Goal: Check status: Check status

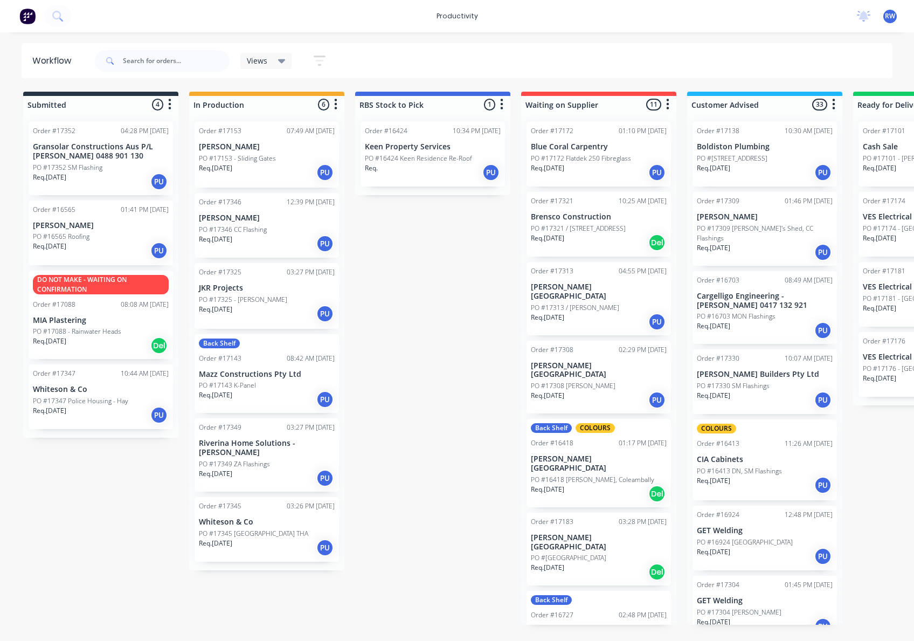
click at [581, 173] on div "Req. [DATE] PU" at bounding box center [599, 172] width 136 height 18
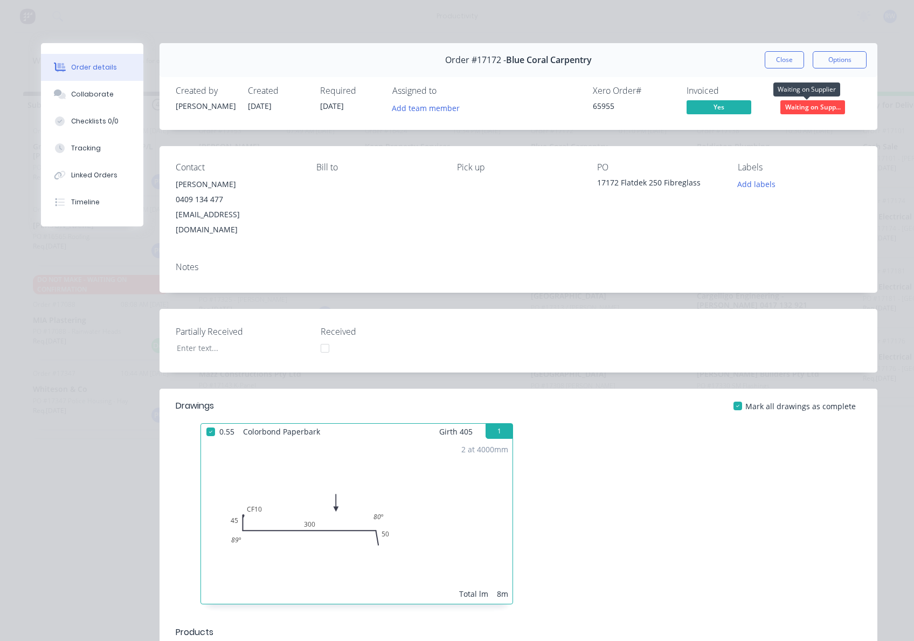
click at [793, 102] on span "Waiting on Supp..." at bounding box center [813, 106] width 65 height 13
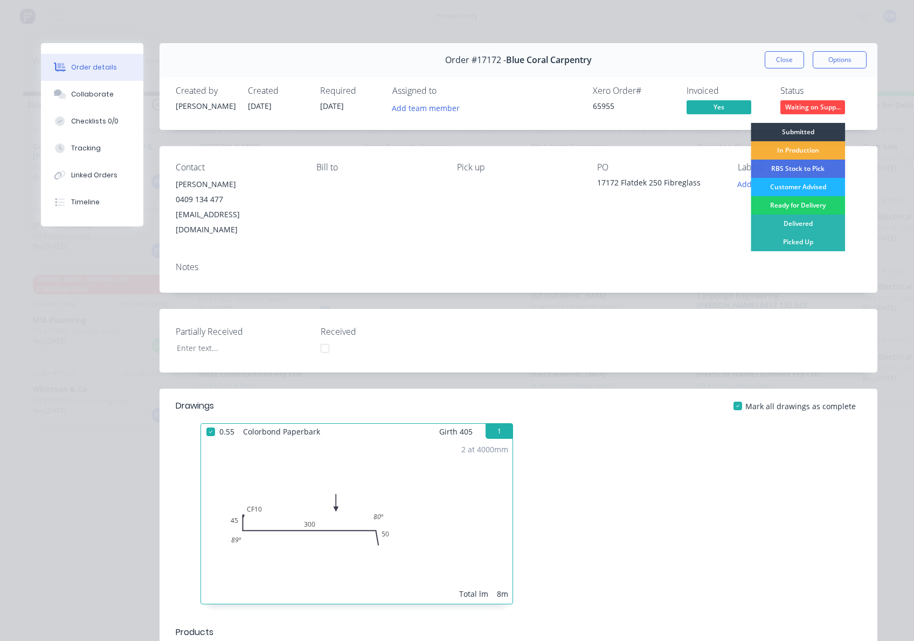
click at [822, 188] on div "Customer Advised" at bounding box center [798, 187] width 94 height 18
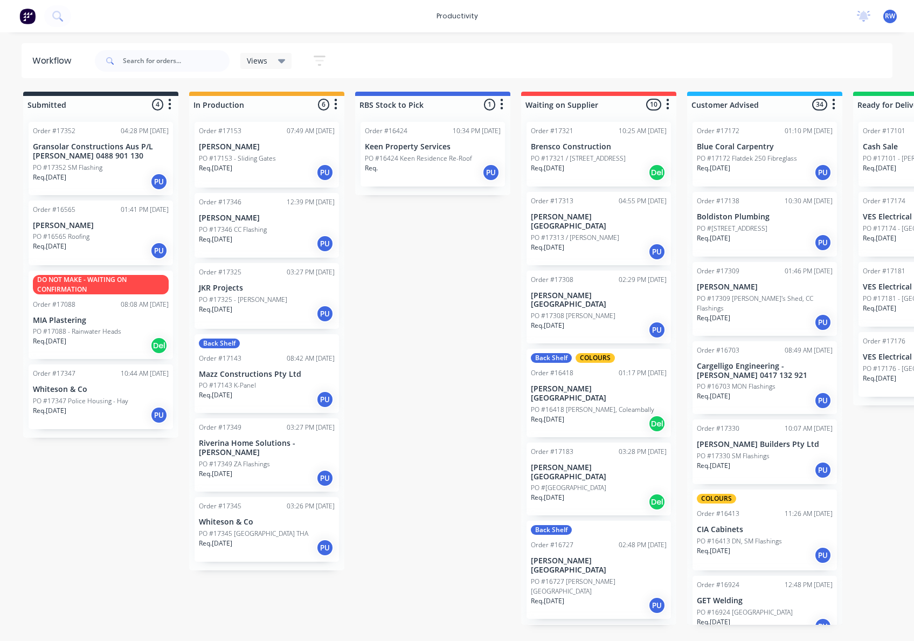
click at [129, 397] on div "PO #17347 Police Housing - Hay" at bounding box center [101, 401] width 136 height 10
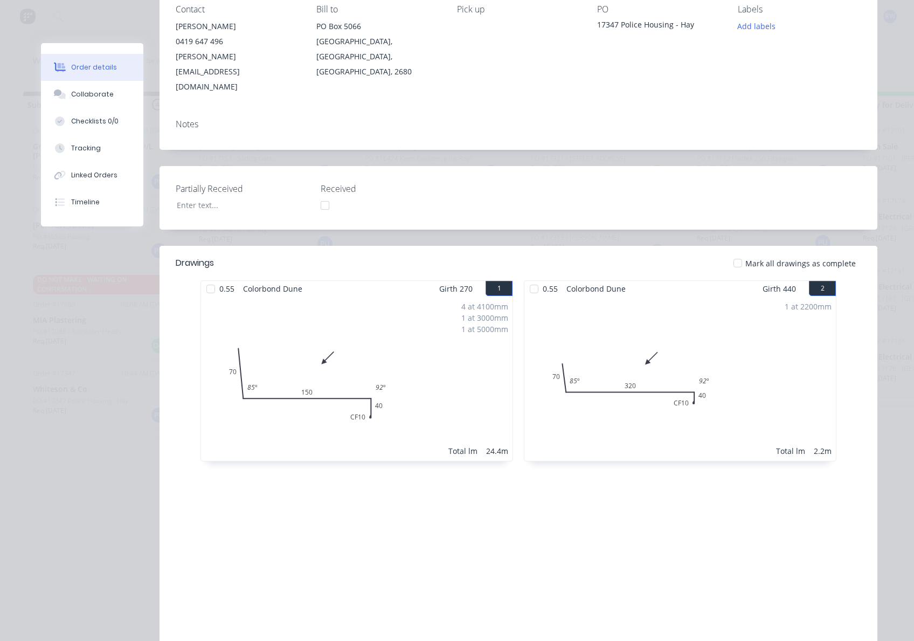
scroll to position [186, 0]
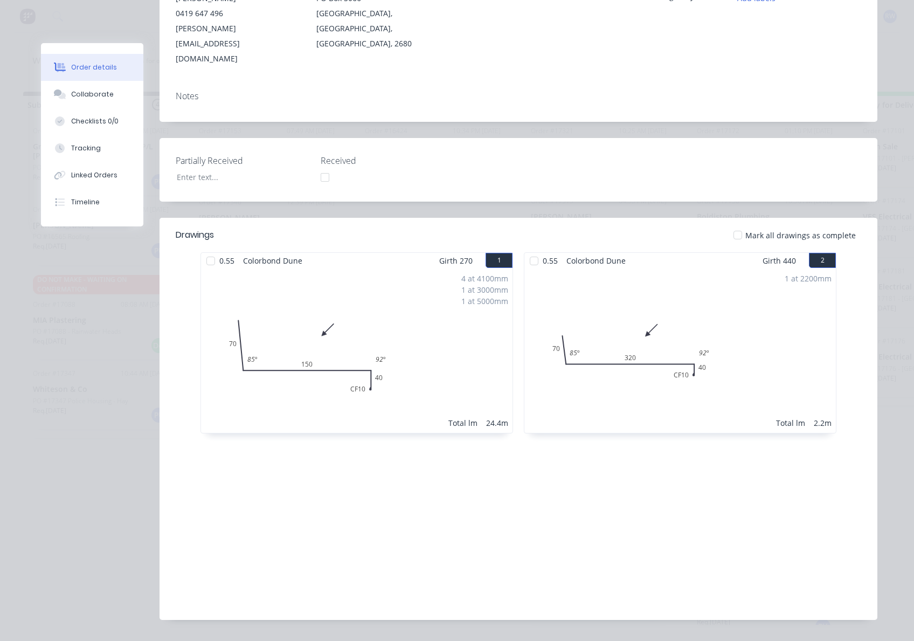
click at [208, 250] on div at bounding box center [211, 261] width 22 height 22
click at [529, 250] on div at bounding box center [535, 261] width 22 height 22
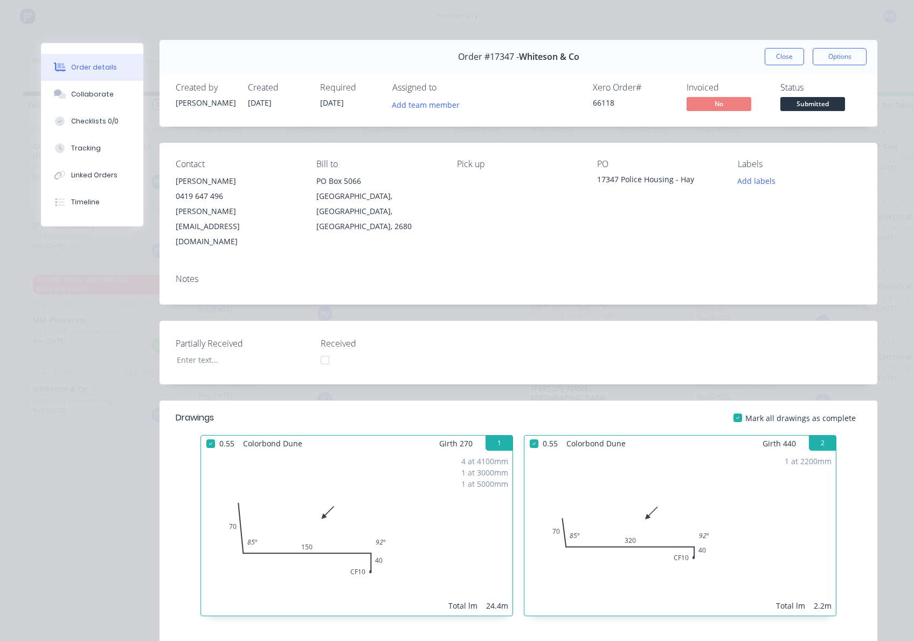
scroll to position [0, 0]
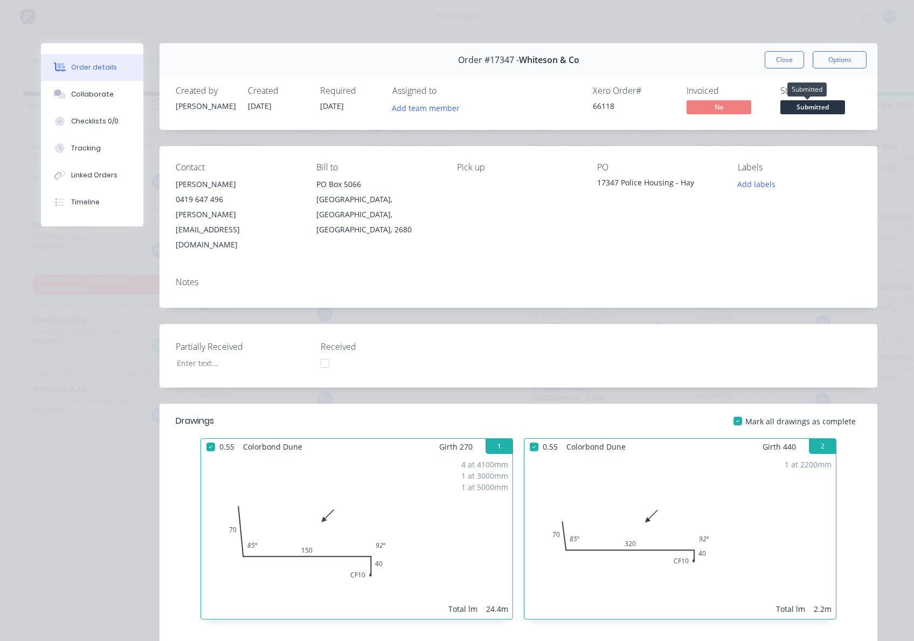
click at [813, 108] on span "Submitted" at bounding box center [813, 106] width 65 height 13
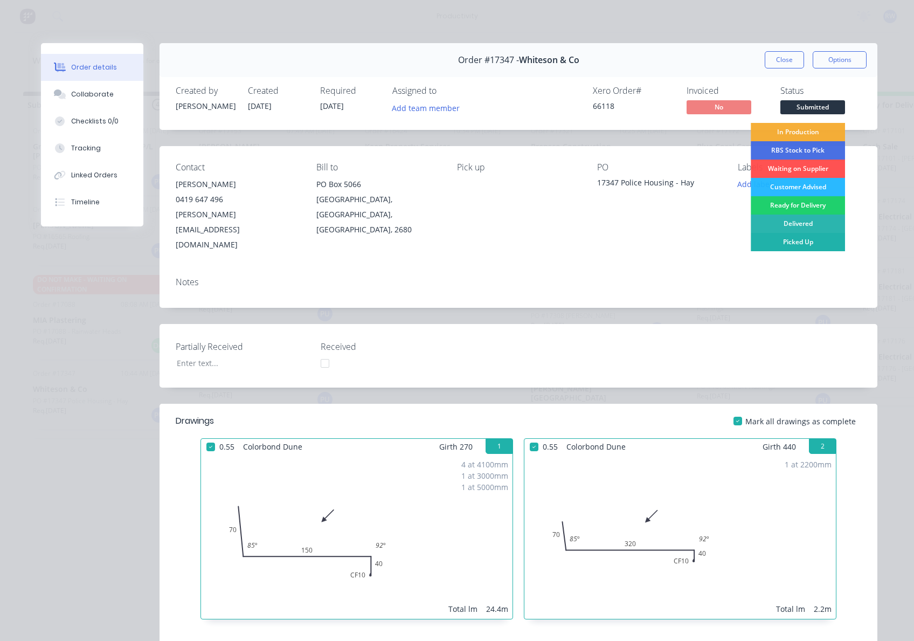
click at [800, 244] on div "Picked Up" at bounding box center [798, 242] width 94 height 18
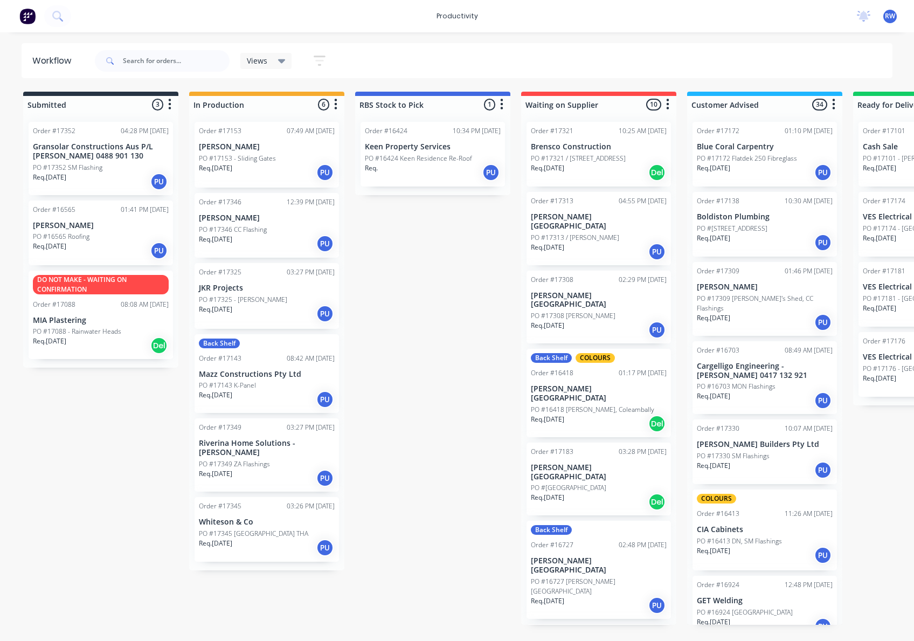
click at [613, 177] on div "Req. [DATE] Del" at bounding box center [599, 172] width 136 height 18
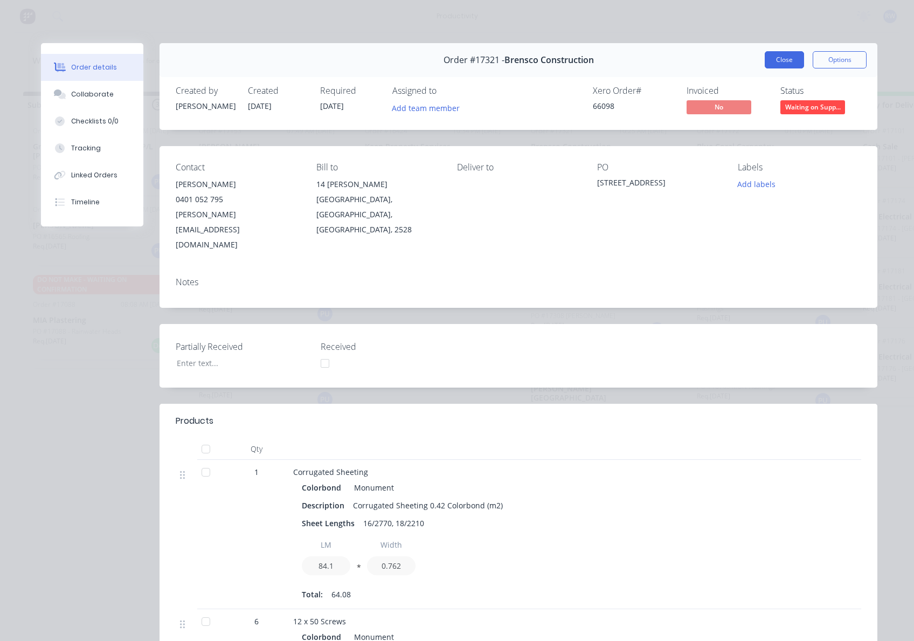
click at [790, 57] on button "Close" at bounding box center [784, 59] width 39 height 17
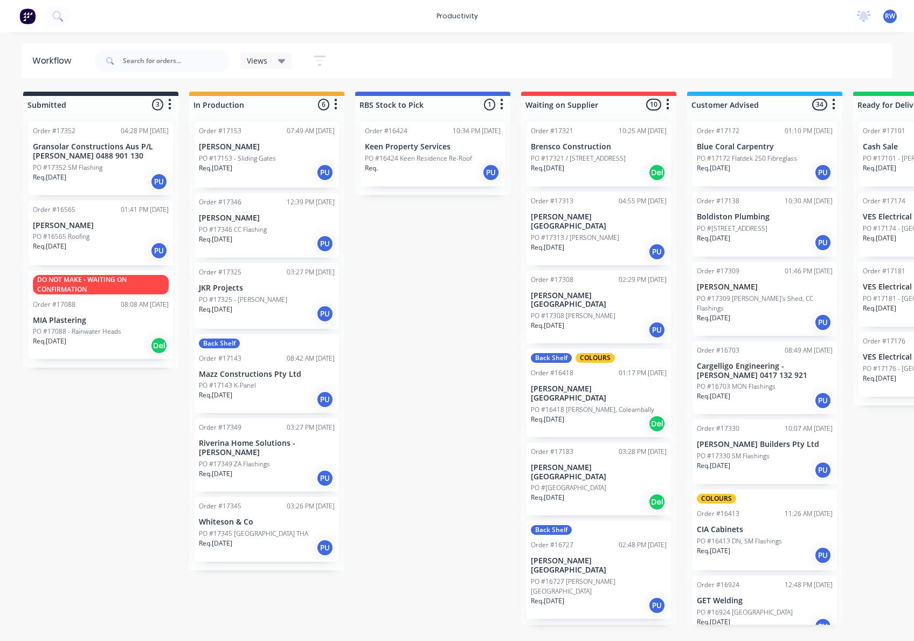
click at [596, 239] on p "PO #17313 / [PERSON_NAME]" at bounding box center [575, 238] width 88 height 10
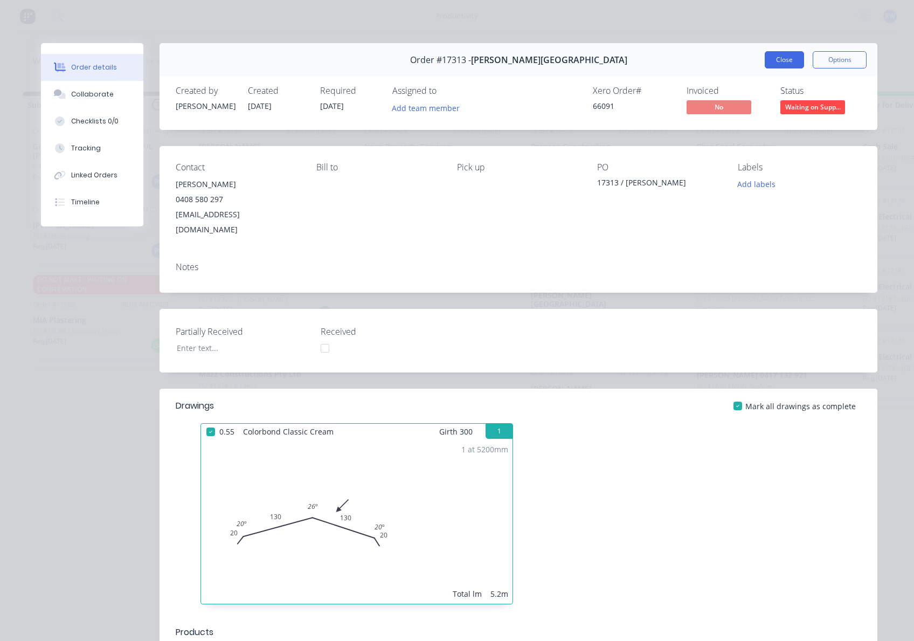
click at [782, 54] on button "Close" at bounding box center [784, 59] width 39 height 17
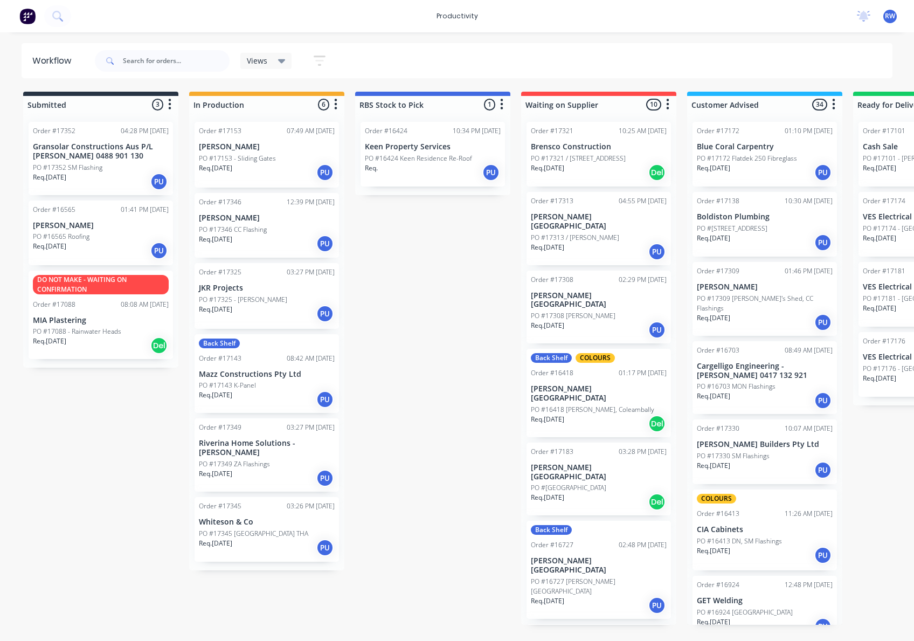
click at [591, 311] on p "PO #17308 [PERSON_NAME]" at bounding box center [573, 316] width 85 height 10
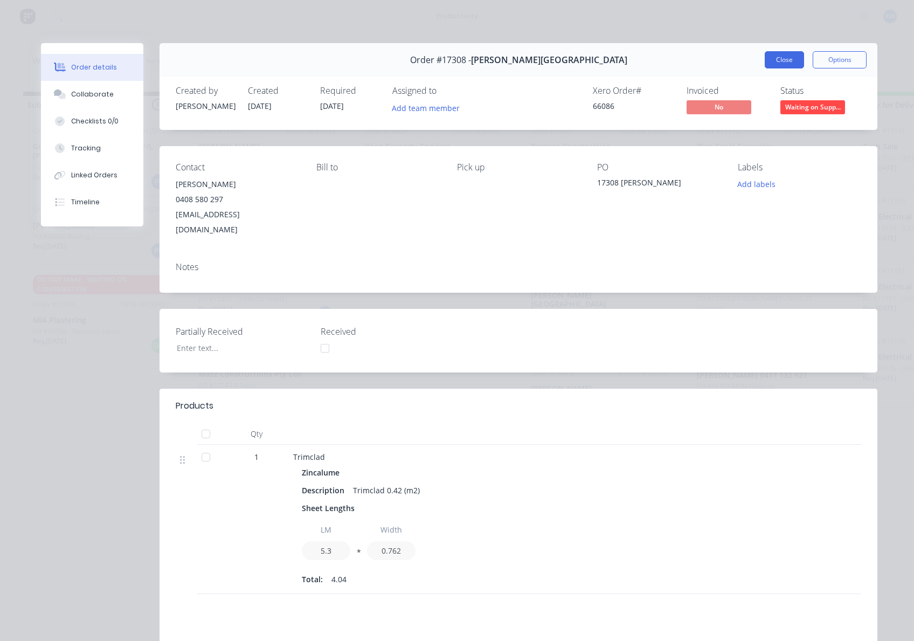
click at [775, 57] on button "Close" at bounding box center [784, 59] width 39 height 17
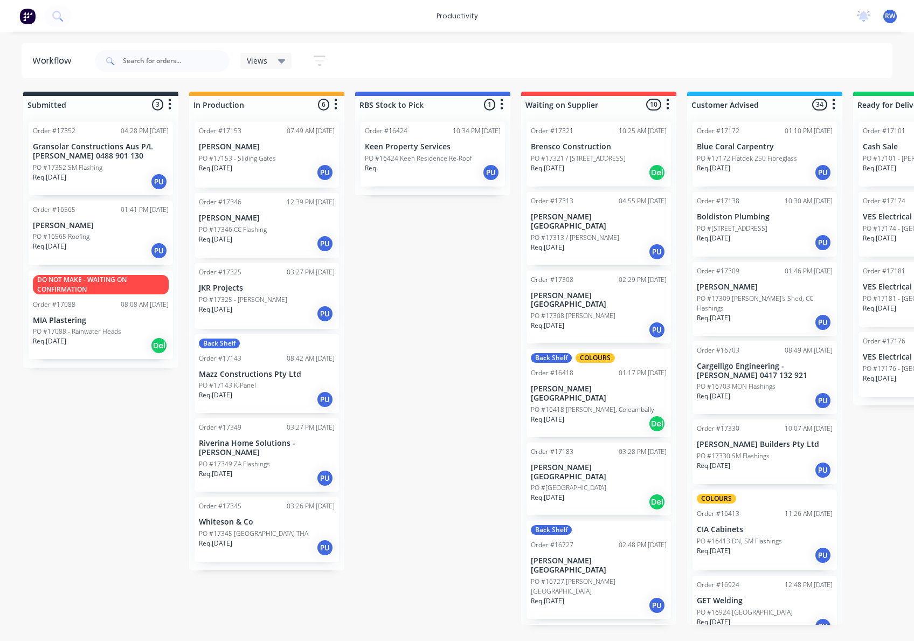
click at [622, 415] on div "Req. [DATE] Del" at bounding box center [599, 424] width 136 height 18
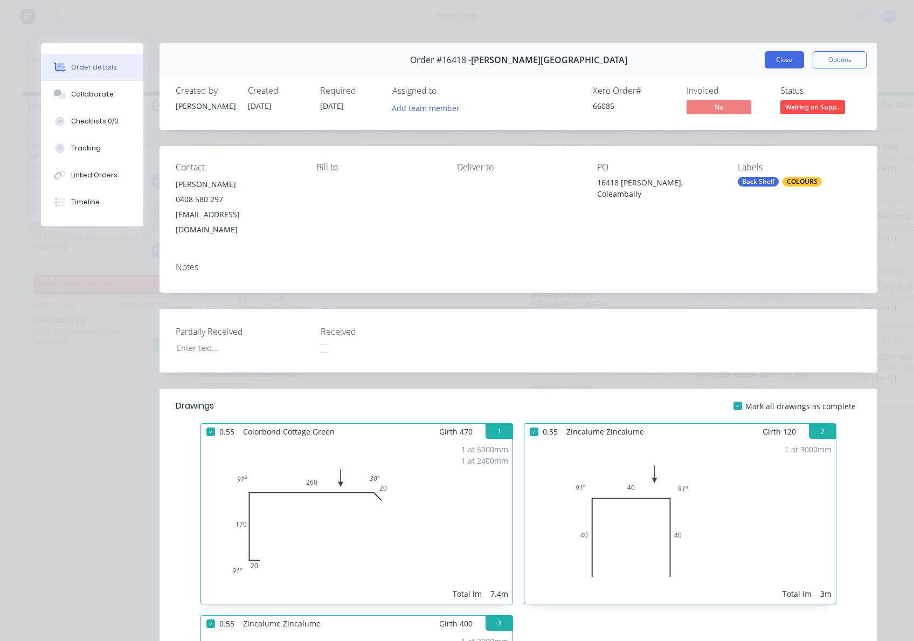
click at [772, 57] on button "Close" at bounding box center [784, 59] width 39 height 17
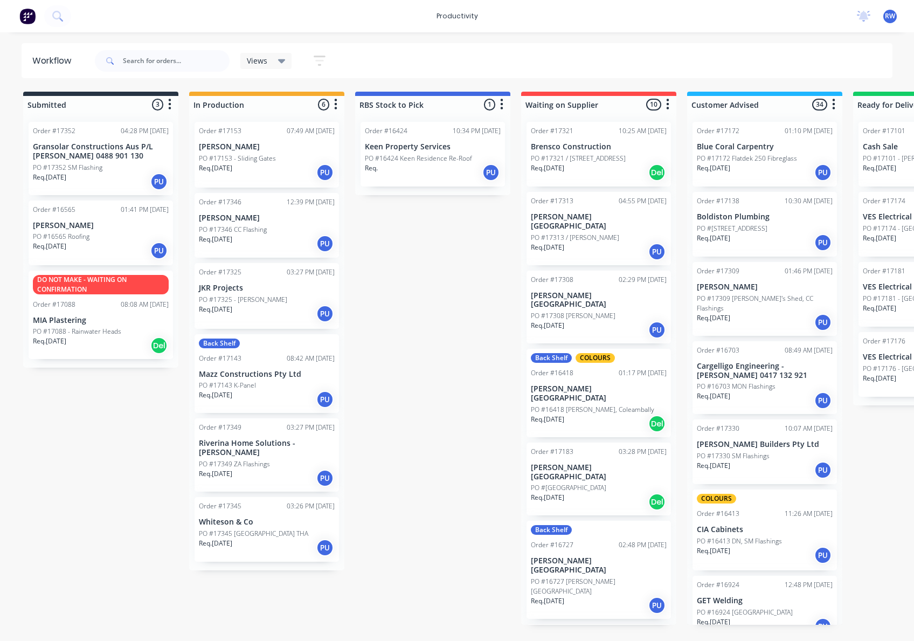
click at [577, 483] on p "PO #[GEOGRAPHIC_DATA]" at bounding box center [568, 488] width 75 height 10
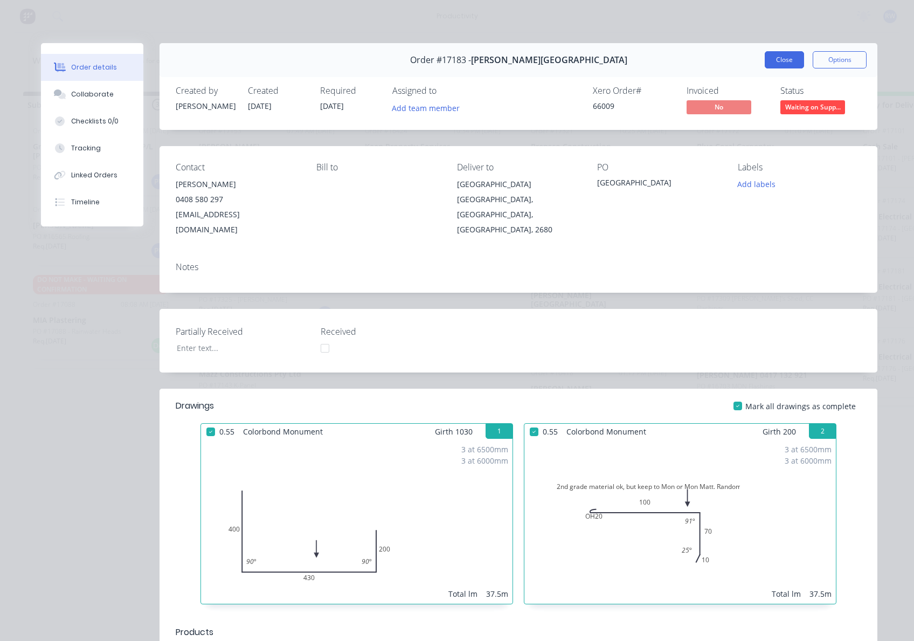
click at [770, 57] on button "Close" at bounding box center [784, 59] width 39 height 17
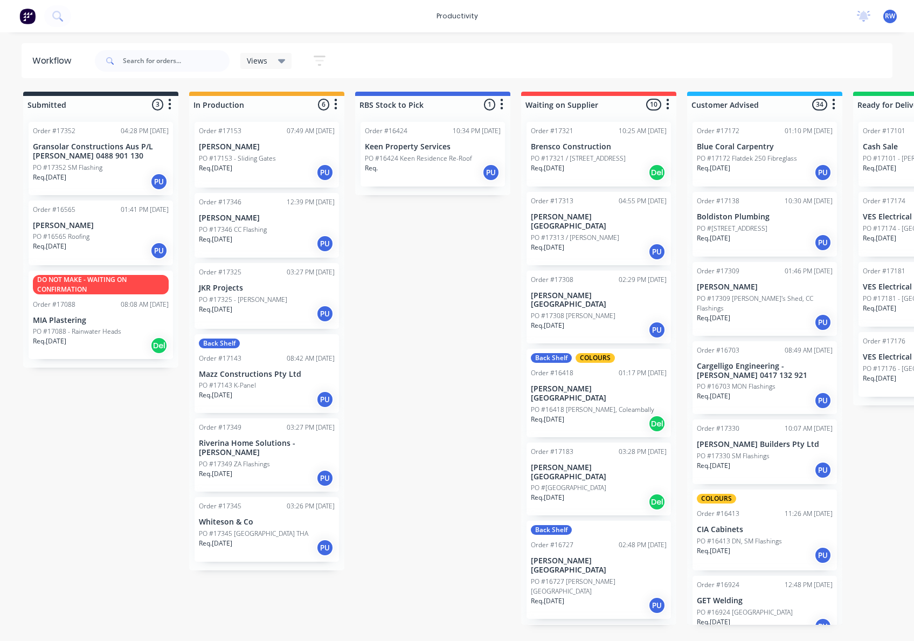
click at [630, 577] on div "PO #16727 [PERSON_NAME][GEOGRAPHIC_DATA]" at bounding box center [599, 586] width 136 height 19
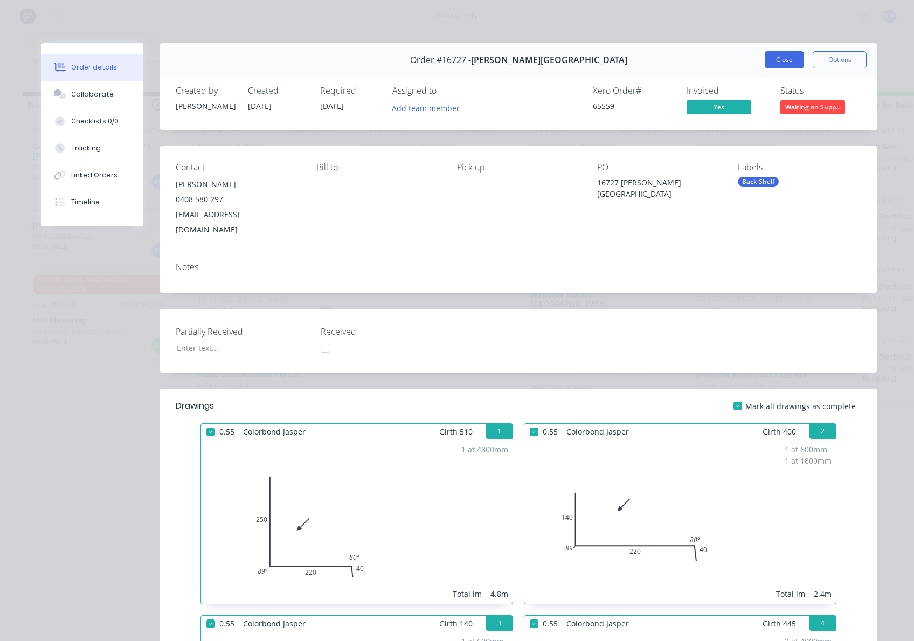
click at [775, 63] on button "Close" at bounding box center [784, 59] width 39 height 17
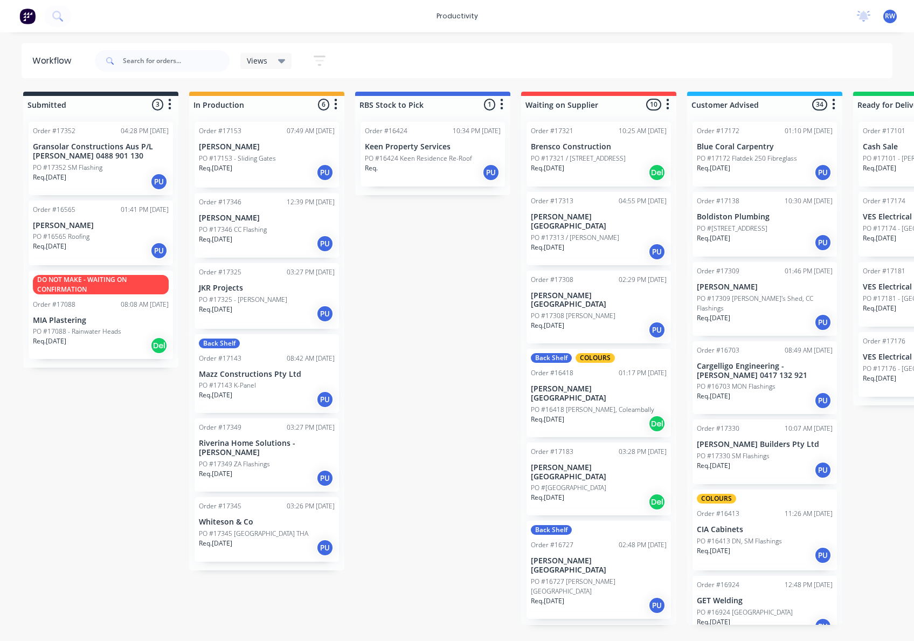
scroll to position [260, 0]
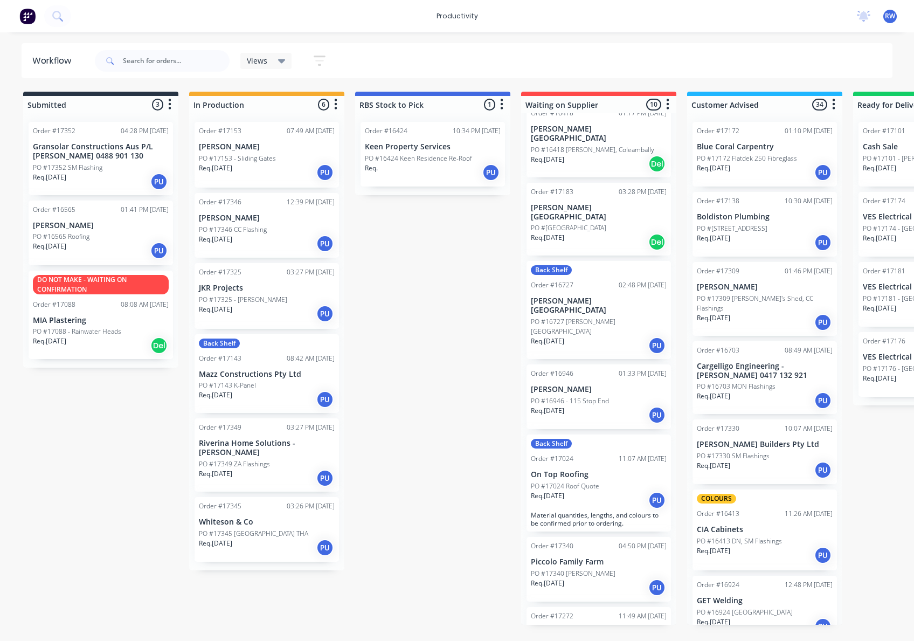
click at [598, 406] on div "Req. [DATE] PU" at bounding box center [599, 415] width 136 height 18
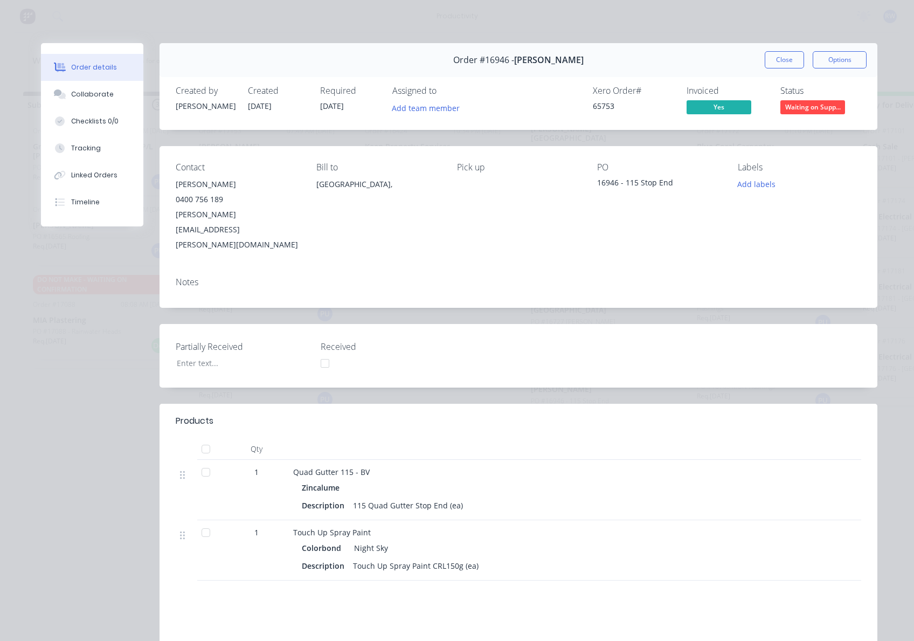
click at [799, 59] on div "Close Options" at bounding box center [816, 59] width 102 height 17
click at [787, 59] on button "Close" at bounding box center [784, 59] width 39 height 17
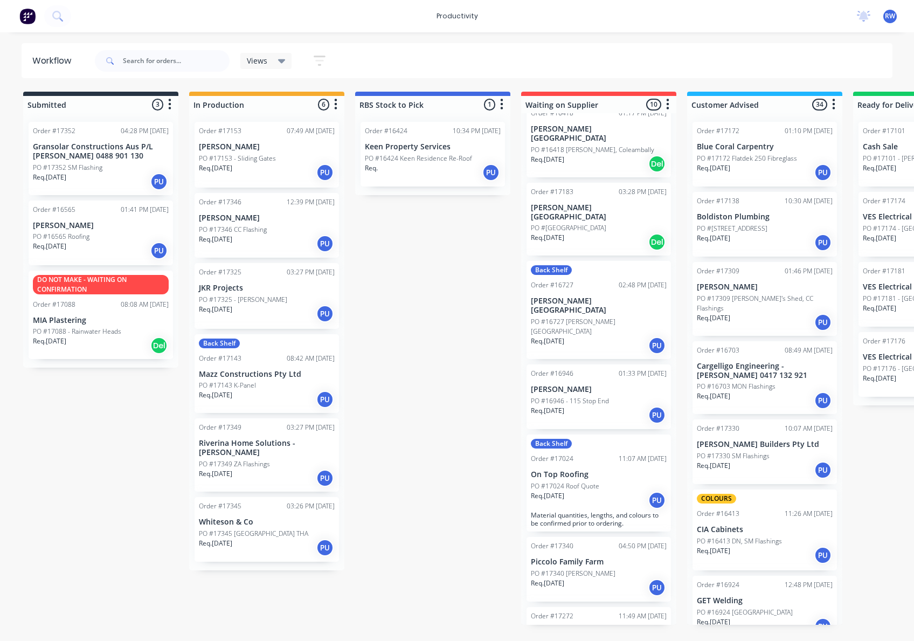
click at [608, 481] on div "PO #17024 Roof Quote" at bounding box center [599, 486] width 136 height 10
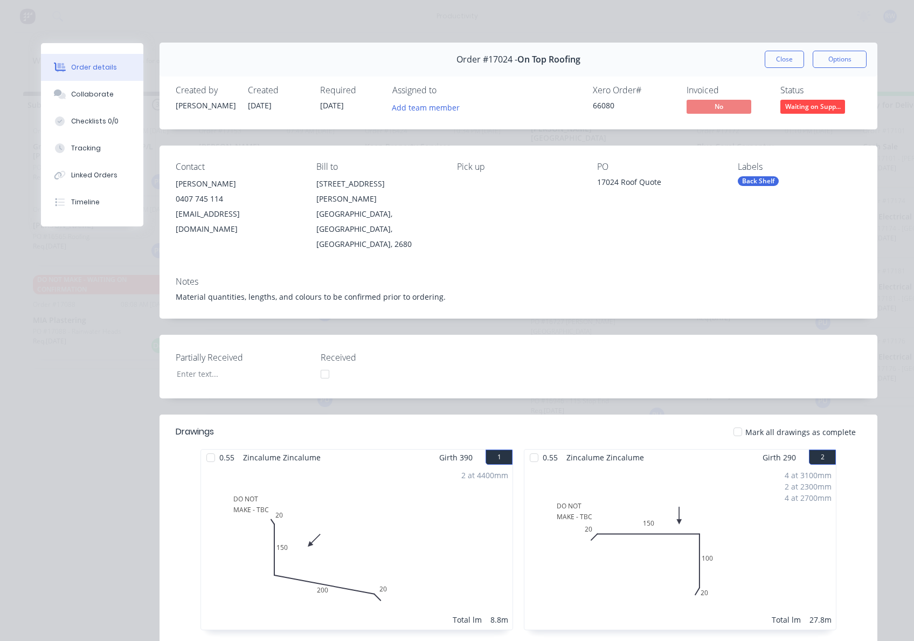
scroll to position [0, 0]
click at [786, 59] on button "Close" at bounding box center [784, 59] width 39 height 17
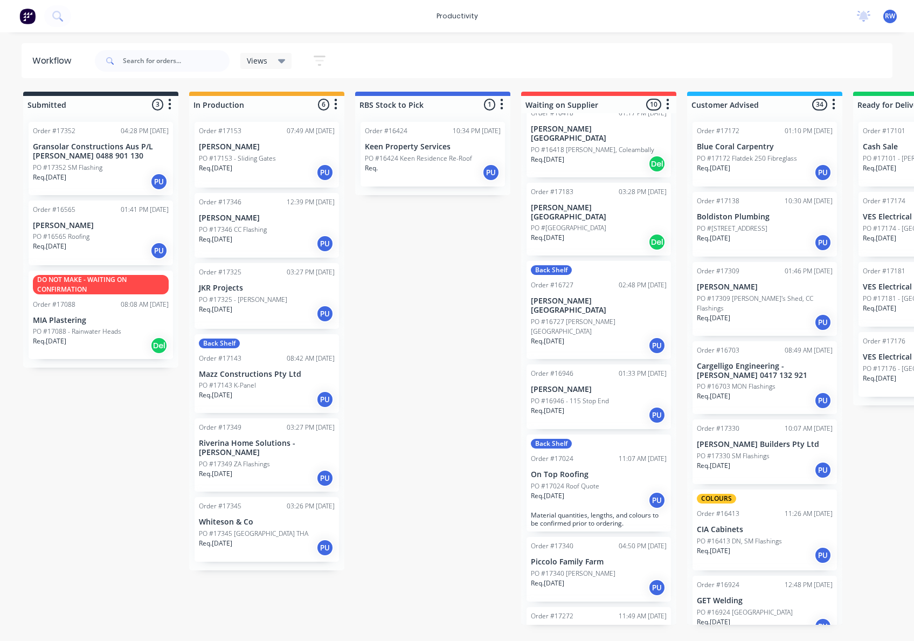
click at [575, 569] on p "PO #17340 [PERSON_NAME]" at bounding box center [573, 574] width 85 height 10
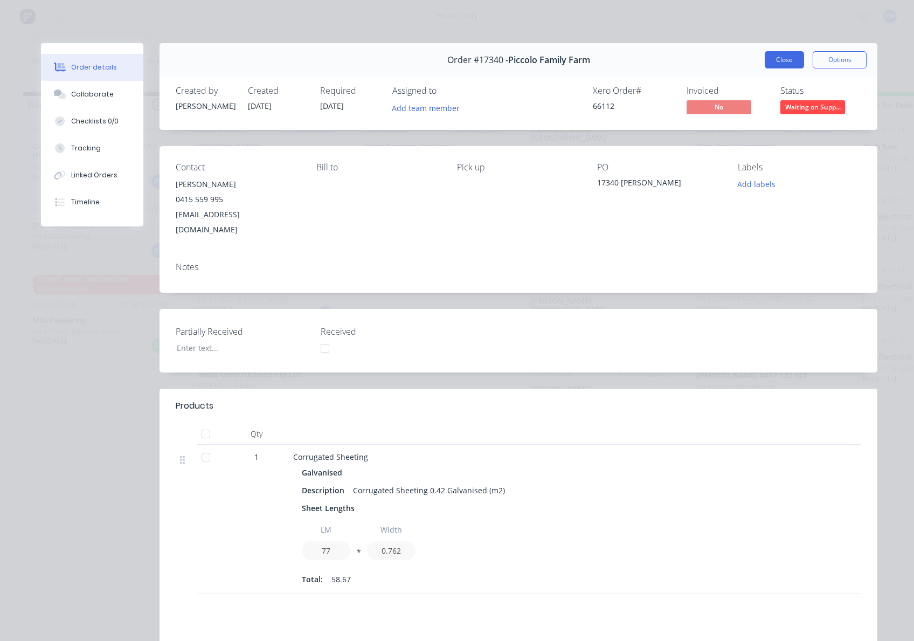
click at [784, 53] on button "Close" at bounding box center [784, 59] width 39 height 17
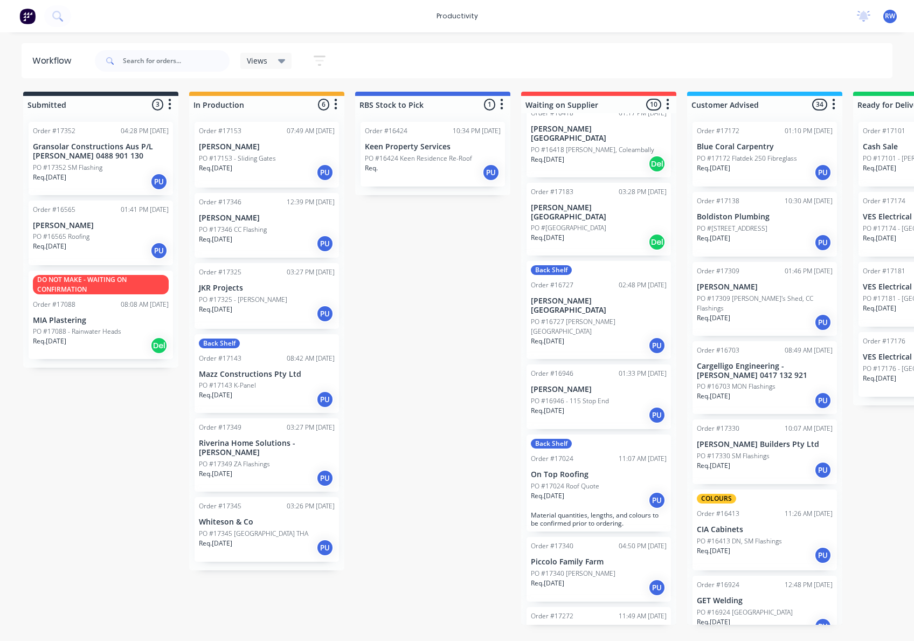
click at [605, 639] on p "PO #17272 / [PERSON_NAME] - WSG1852-0002" at bounding box center [599, 648] width 136 height 19
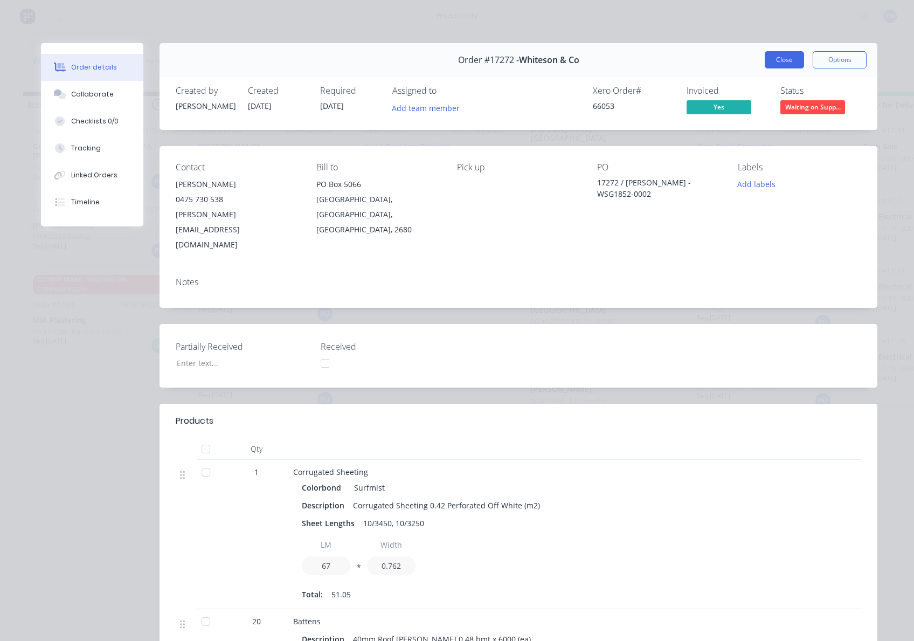
click at [779, 60] on button "Close" at bounding box center [784, 59] width 39 height 17
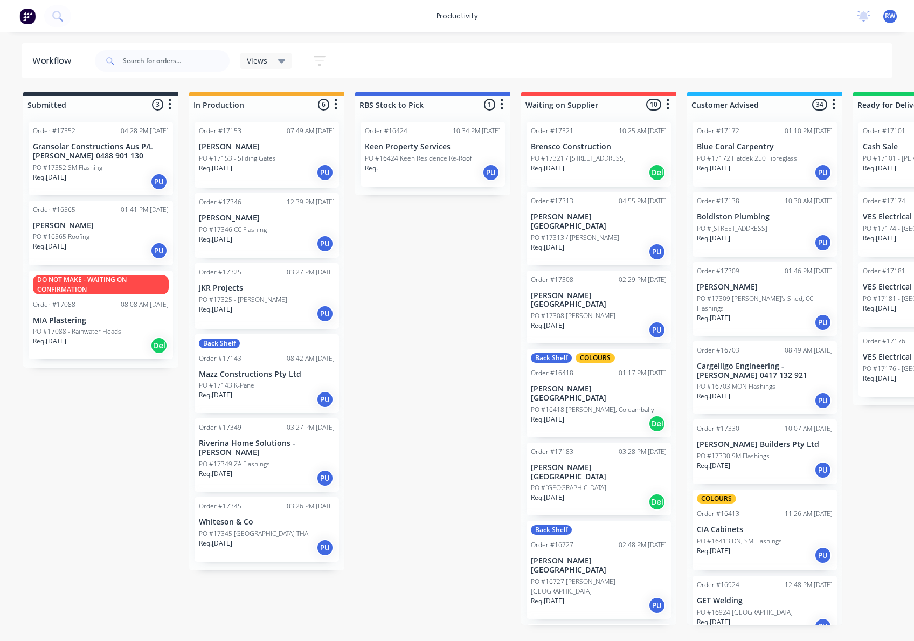
drag, startPoint x: 483, startPoint y: 639, endPoint x: 632, endPoint y: 637, distance: 148.8
click at [632, 576] on html "productivity productivity Workflow Planner Delivery Scheduling Timesheets No ne…" at bounding box center [457, 288] width 914 height 576
click at [264, 298] on div "PO #17325 - [PERSON_NAME]" at bounding box center [267, 300] width 136 height 10
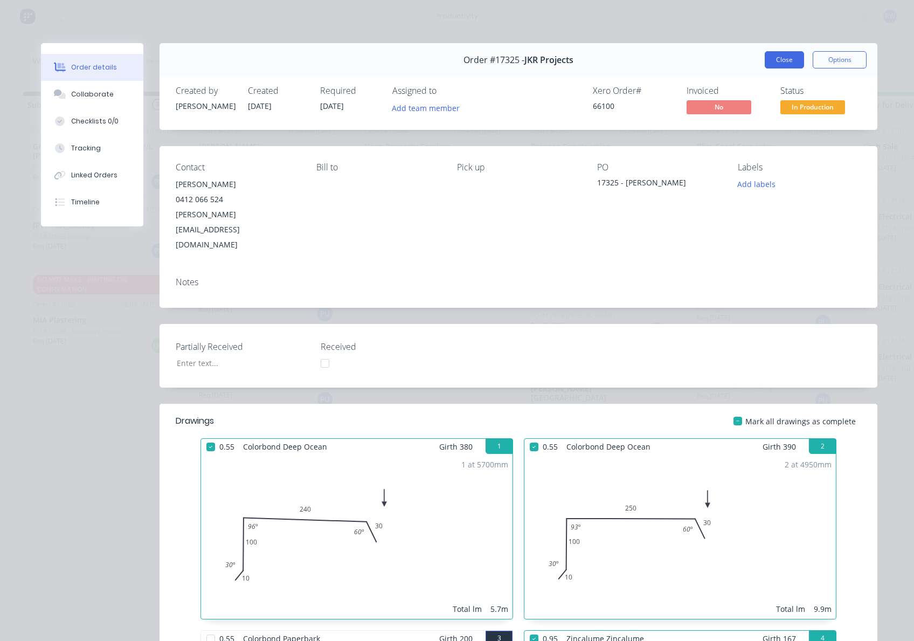
click at [779, 55] on button "Close" at bounding box center [784, 59] width 39 height 17
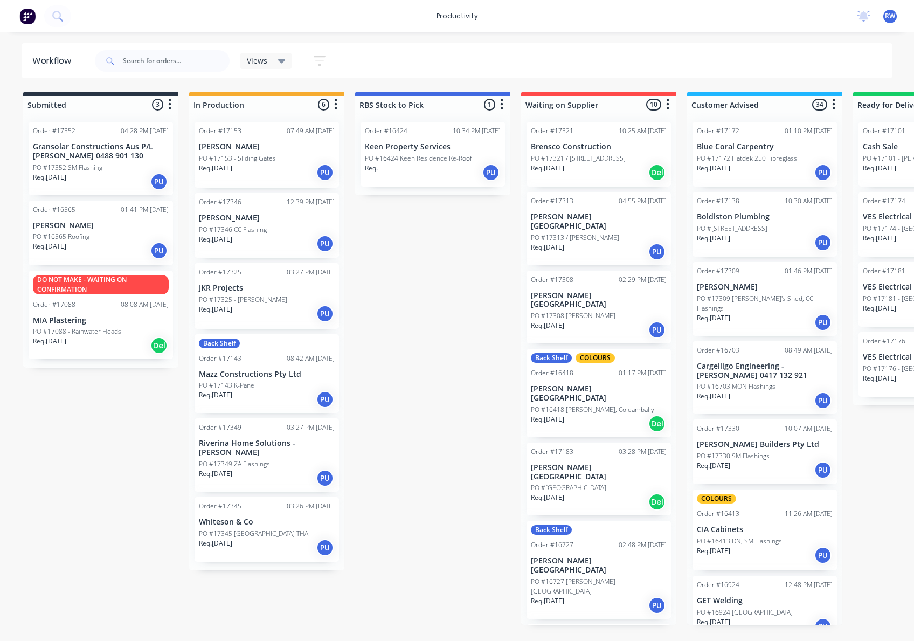
click at [260, 235] on div "Req. [DATE] PU" at bounding box center [267, 244] width 136 height 18
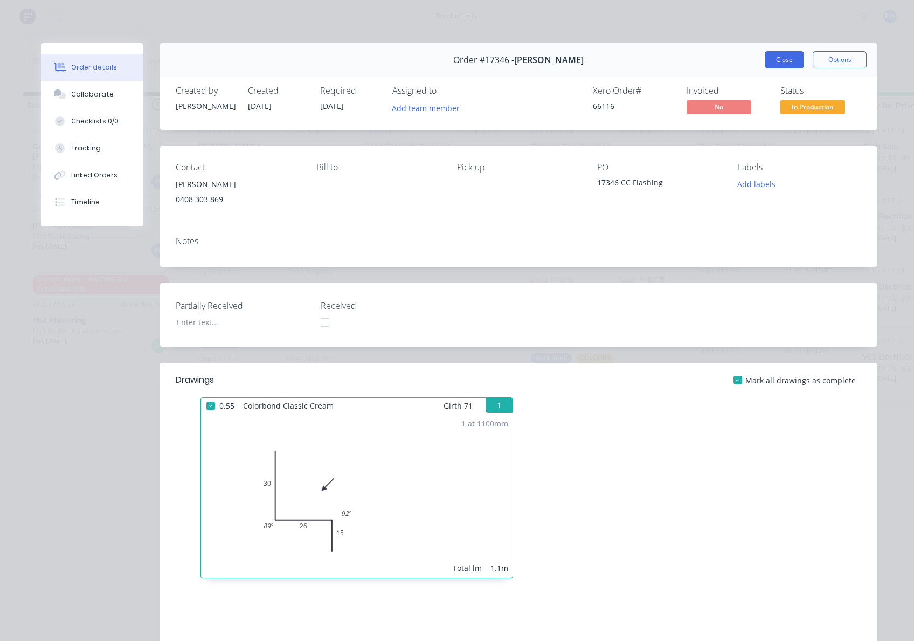
click at [789, 54] on button "Close" at bounding box center [784, 59] width 39 height 17
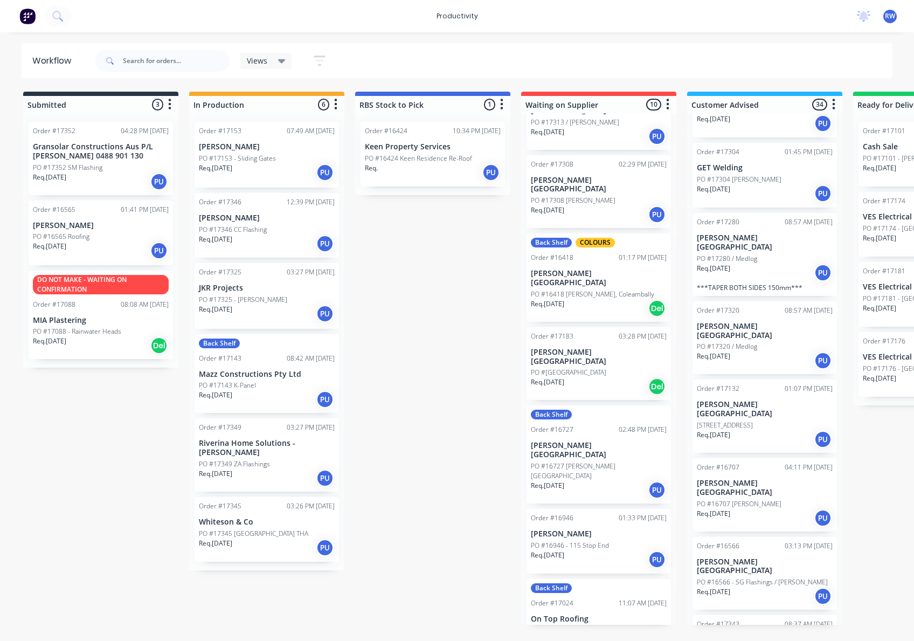
scroll to position [143, 0]
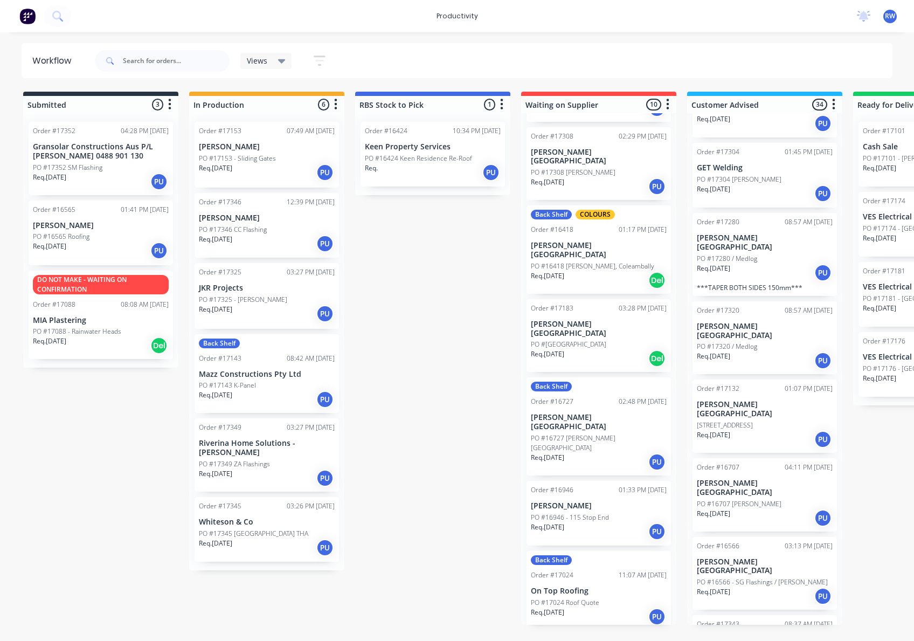
click at [607, 453] on div "Req. [DATE] PU" at bounding box center [599, 462] width 136 height 18
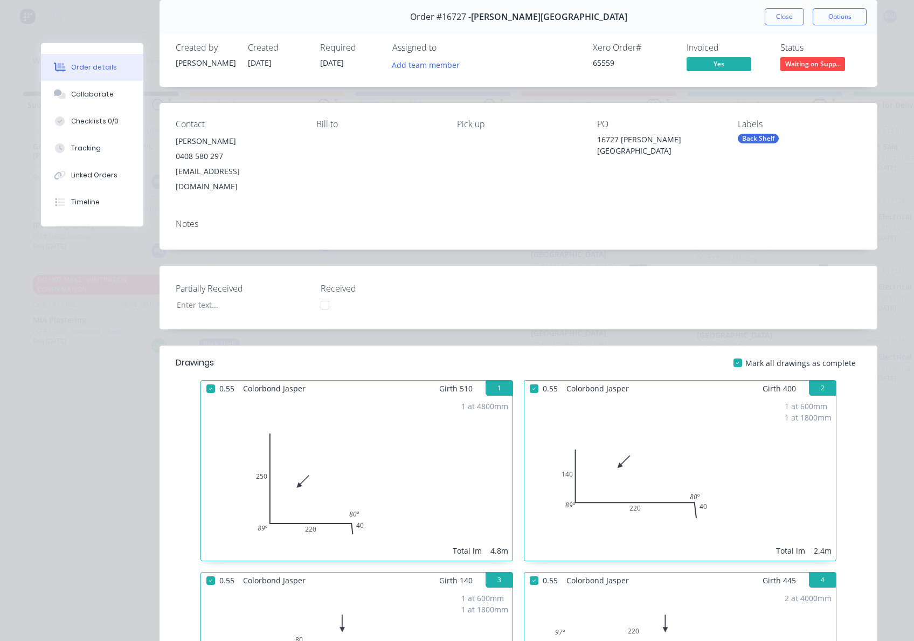
scroll to position [0, 0]
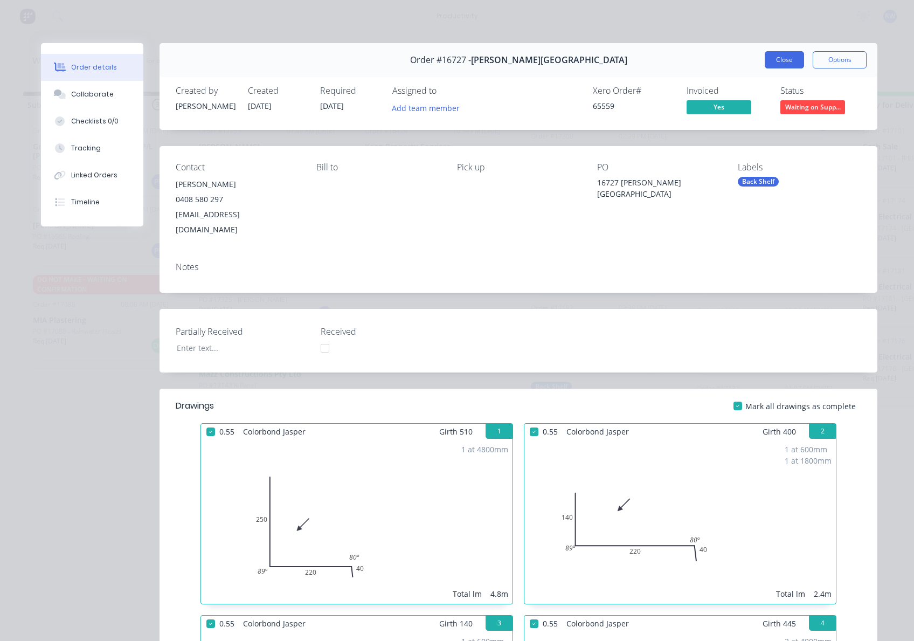
click at [775, 57] on button "Close" at bounding box center [784, 59] width 39 height 17
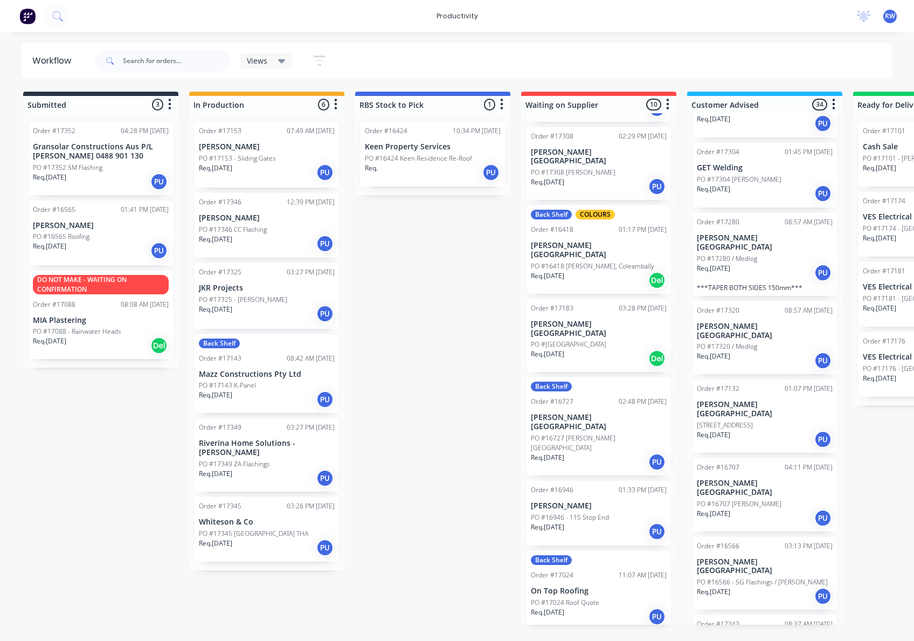
click at [584, 340] on p "PO #[GEOGRAPHIC_DATA]" at bounding box center [568, 345] width 75 height 10
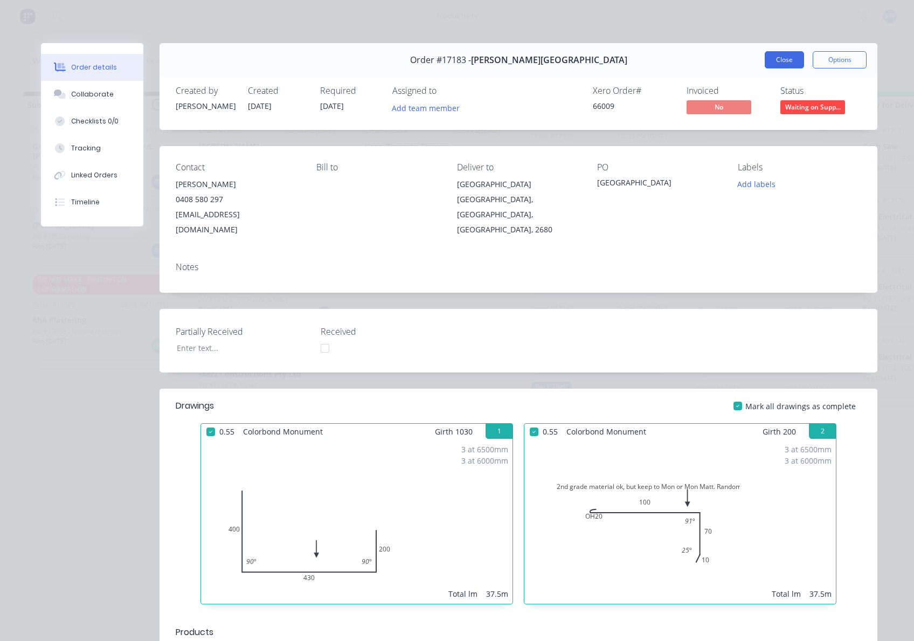
click at [774, 63] on button "Close" at bounding box center [784, 59] width 39 height 17
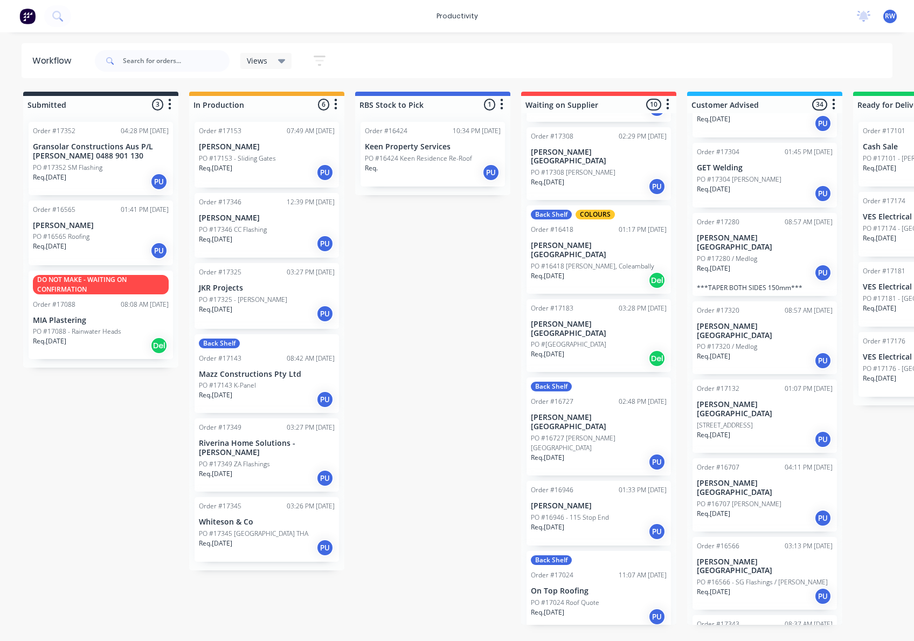
click at [591, 271] on div "Req. [DATE] Del" at bounding box center [599, 280] width 136 height 18
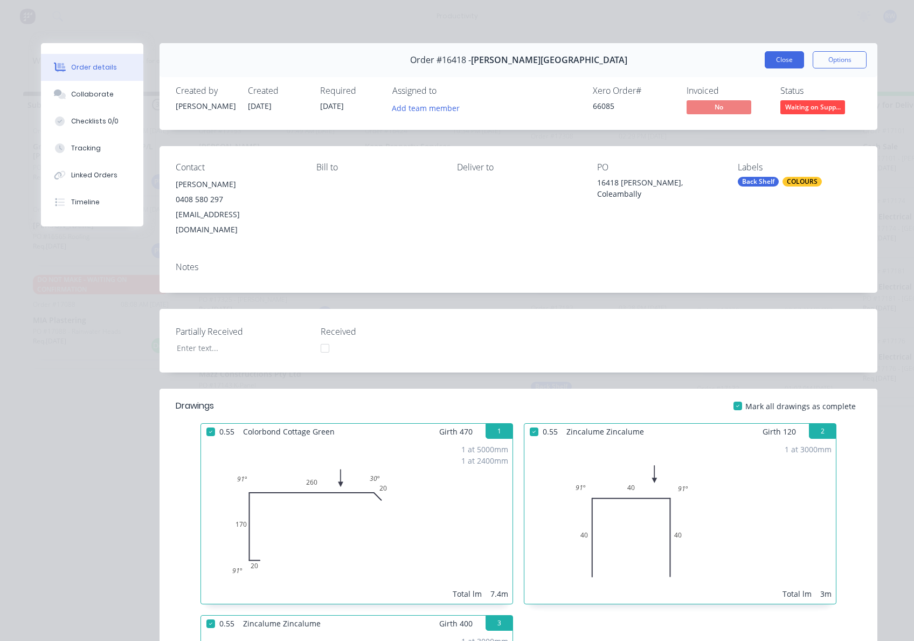
click at [783, 59] on button "Close" at bounding box center [784, 59] width 39 height 17
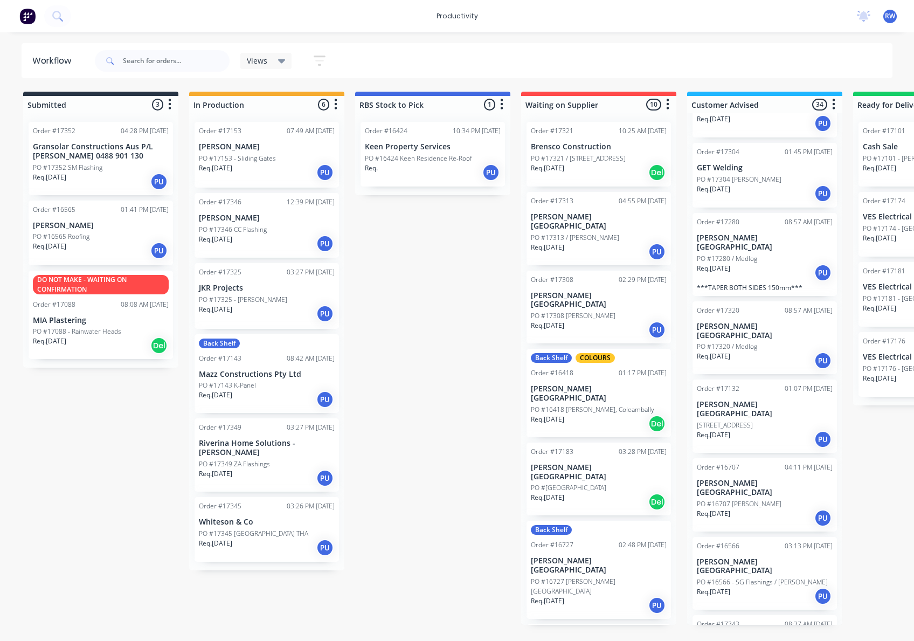
click at [588, 264] on div "Order #17313 04:55 PM [DATE][GEOGRAPHIC_DATA][PERSON_NAME] PO #17313 / [PERSON_…" at bounding box center [599, 228] width 145 height 73
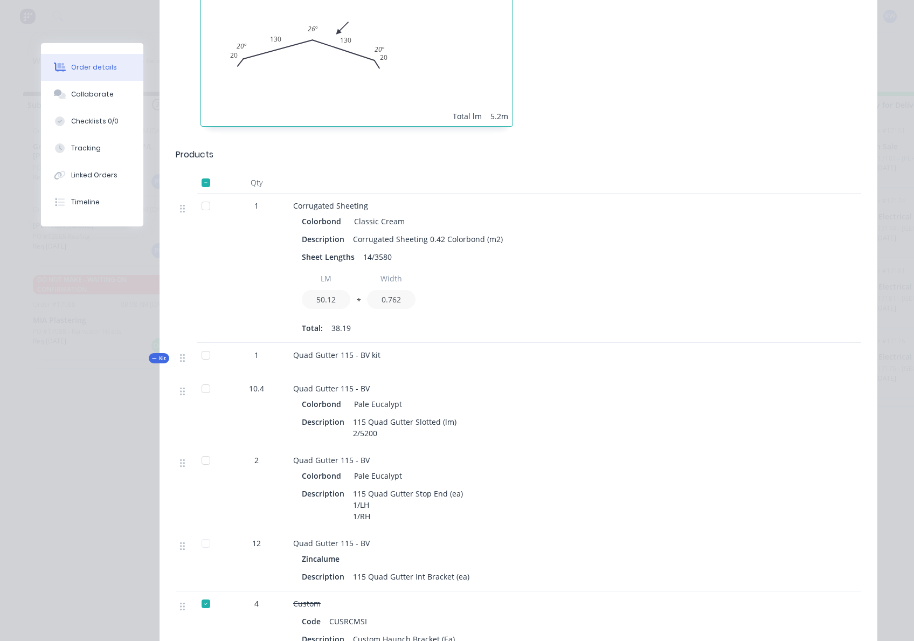
scroll to position [503, 0]
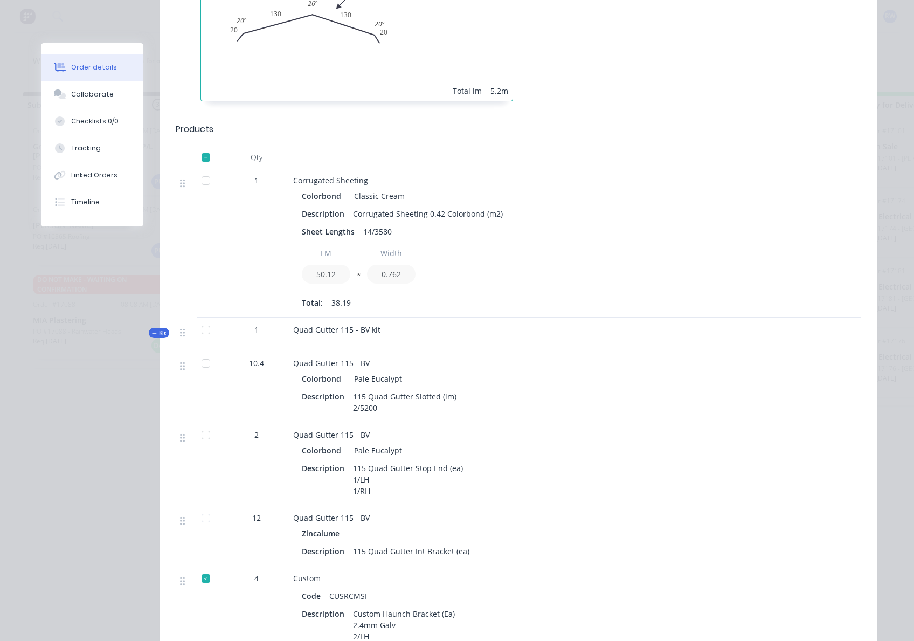
click at [204, 353] on div at bounding box center [206, 364] width 22 height 22
click at [199, 353] on div at bounding box center [206, 364] width 22 height 22
click at [203, 353] on div at bounding box center [206, 364] width 22 height 22
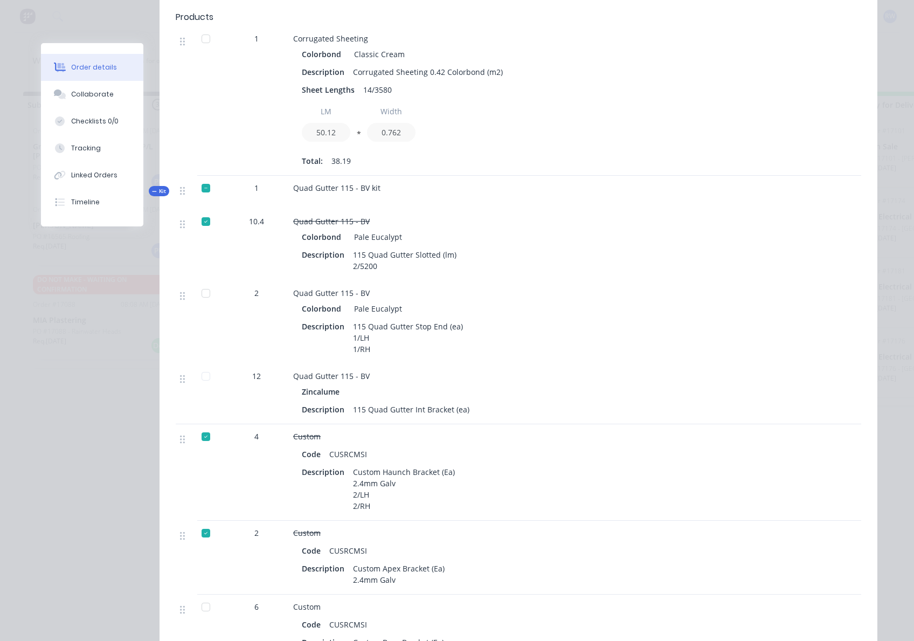
scroll to position [647, 0]
click at [197, 280] on div at bounding box center [206, 291] width 22 height 22
click at [201, 363] on div at bounding box center [206, 374] width 22 height 22
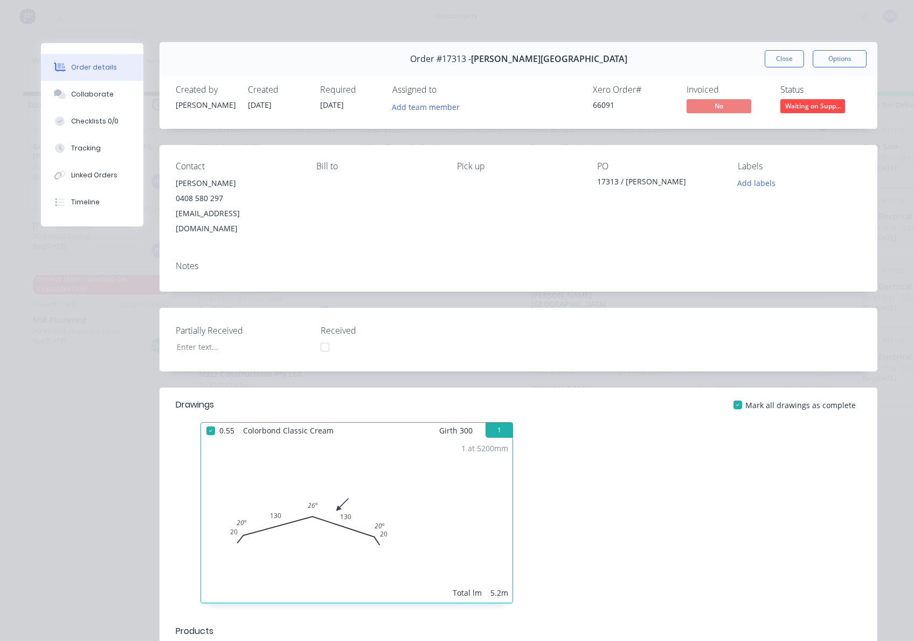
scroll to position [0, 0]
click at [774, 59] on button "Close" at bounding box center [784, 59] width 39 height 17
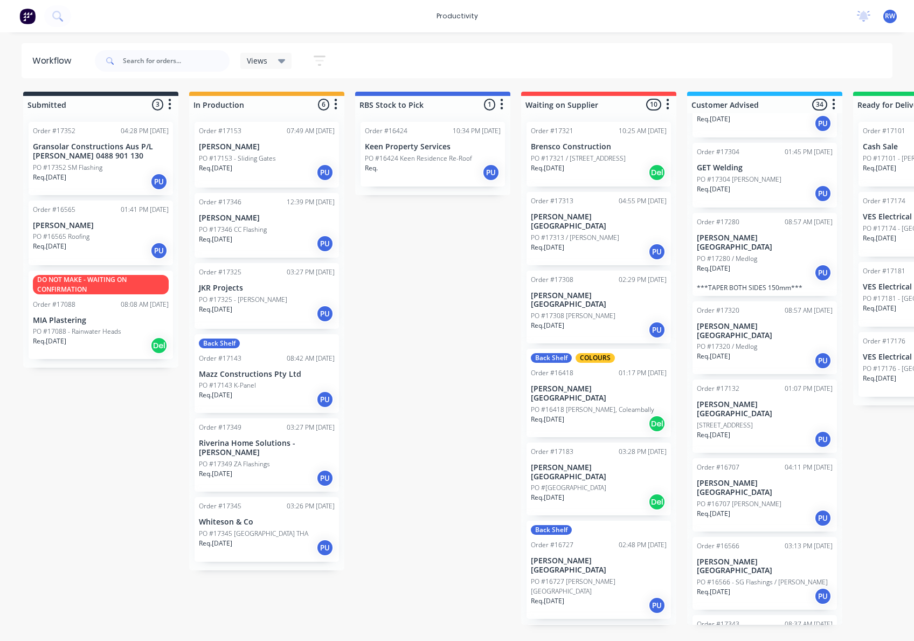
scroll to position [260, 0]
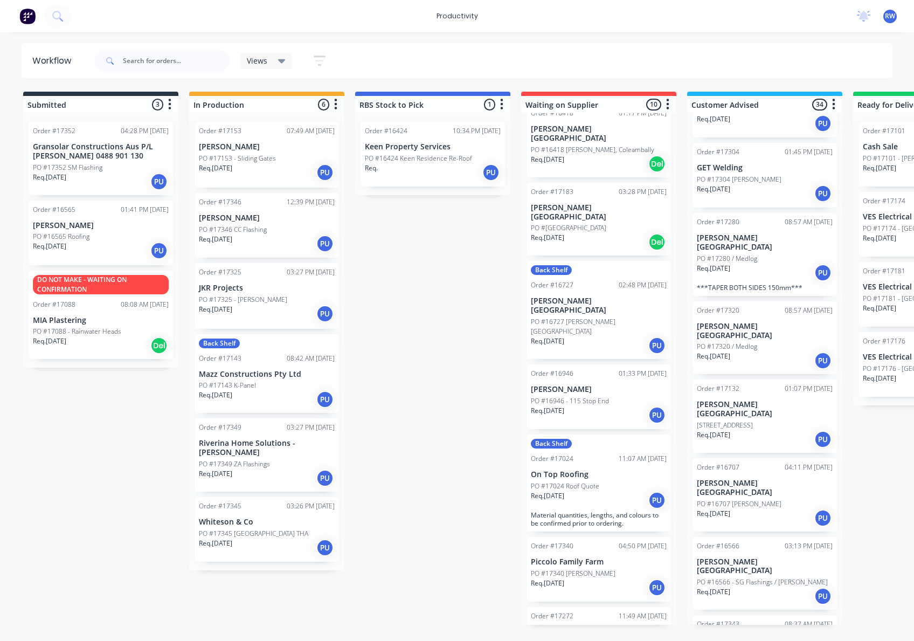
click at [595, 336] on div "Req. [DATE] PU" at bounding box center [599, 345] width 136 height 18
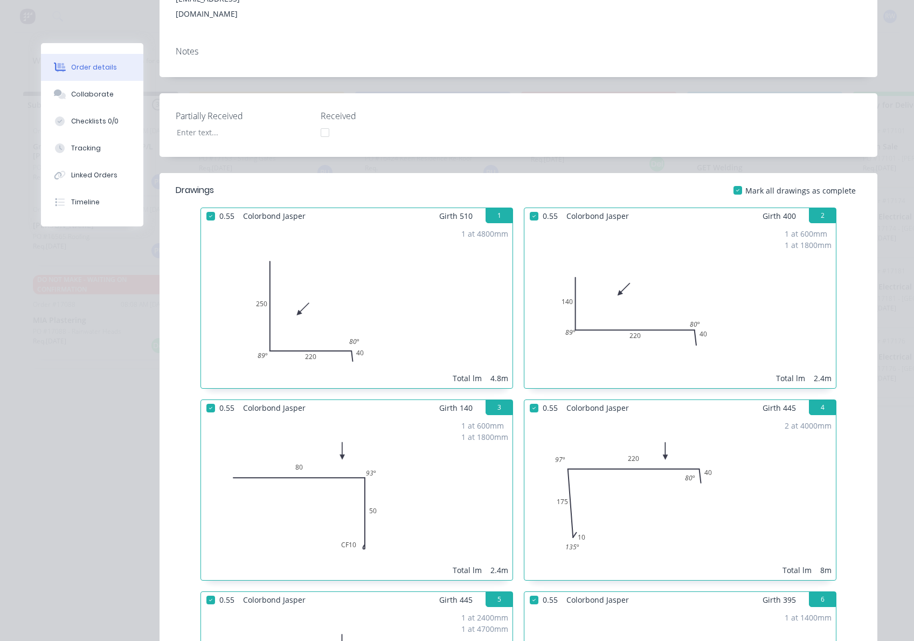
scroll to position [0, 0]
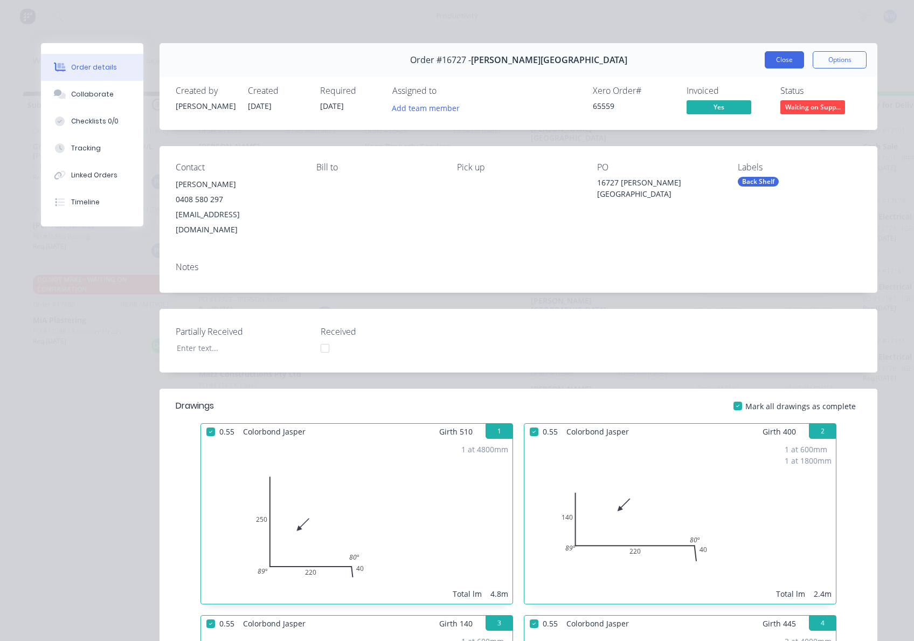
click at [793, 60] on button "Close" at bounding box center [784, 59] width 39 height 17
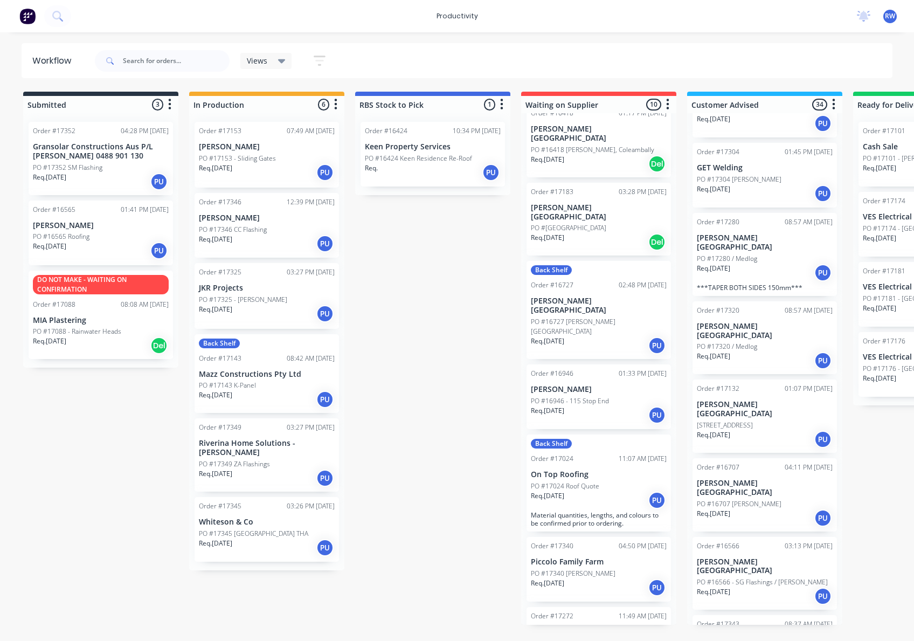
scroll to position [188, 0]
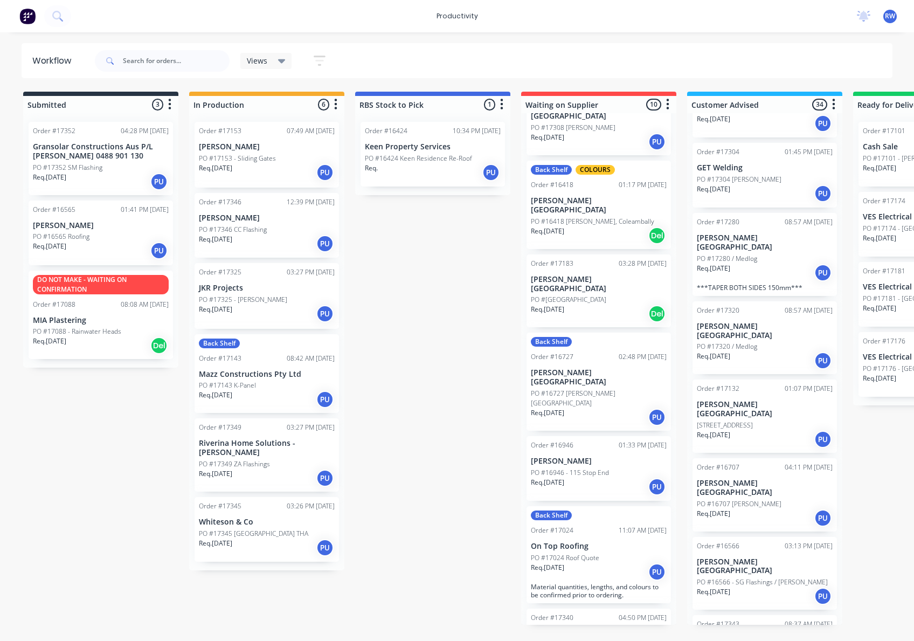
click at [602, 305] on div "Req. [DATE] Del" at bounding box center [599, 314] width 136 height 18
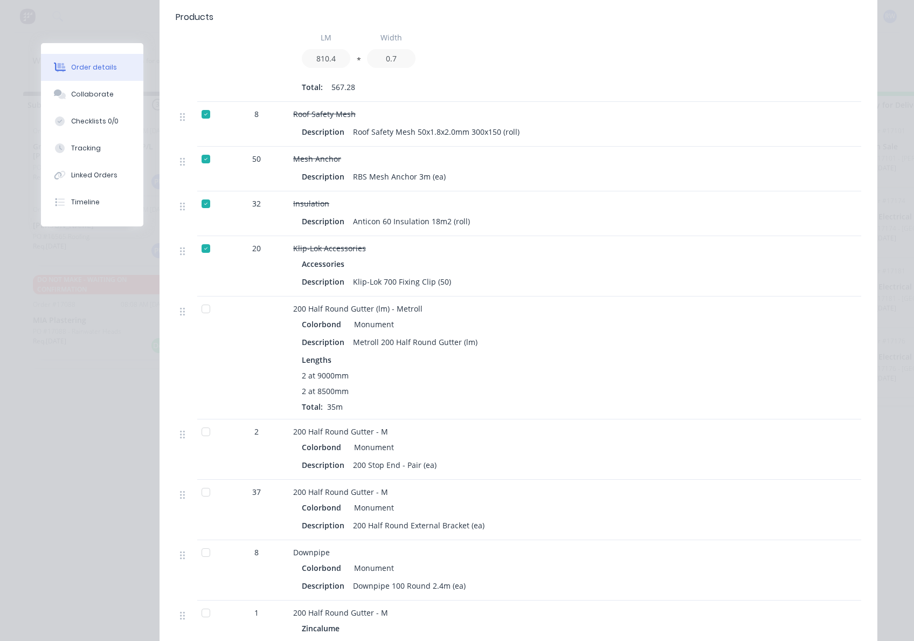
scroll to position [790, 0]
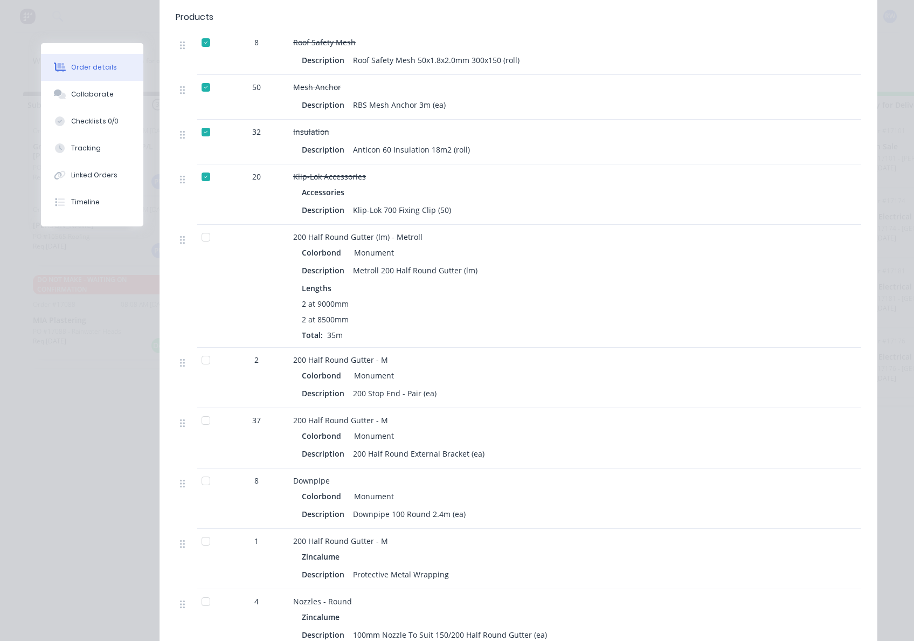
click at [201, 470] on div at bounding box center [206, 481] width 22 height 22
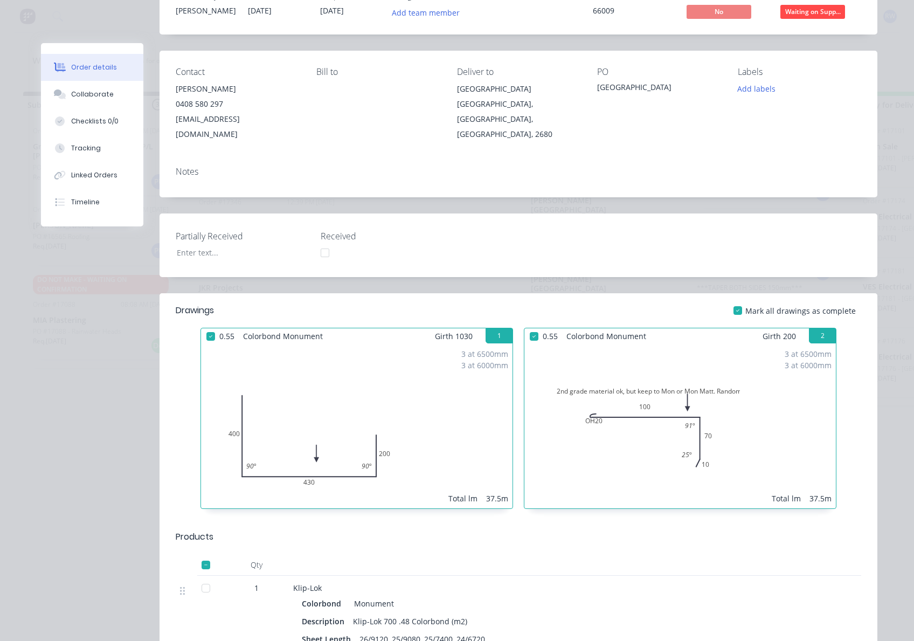
scroll to position [0, 0]
